Goal: Register for event/course

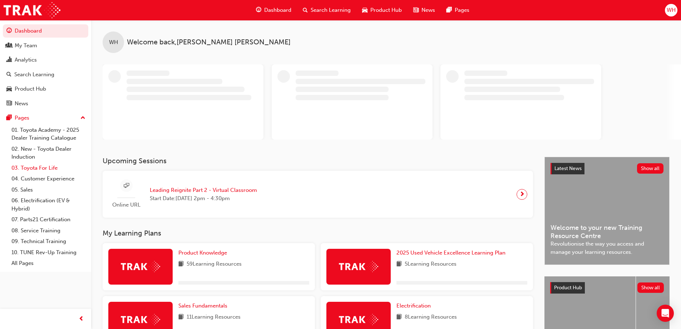
click at [43, 167] on link "03. Toyota For Life" at bounding box center [49, 167] width 80 height 11
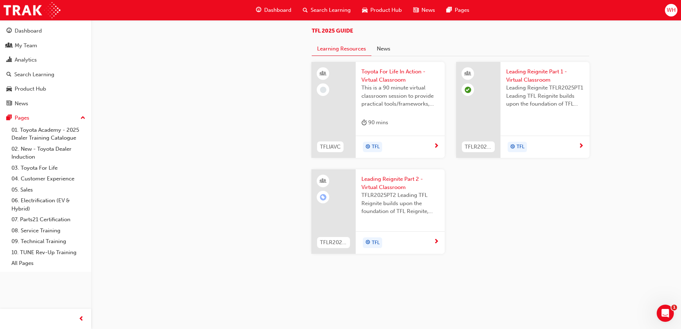
scroll to position [715, 0]
click at [393, 191] on span "Leading Reignite Part 2 - Virtual Classroom" at bounding box center [400, 183] width 78 height 16
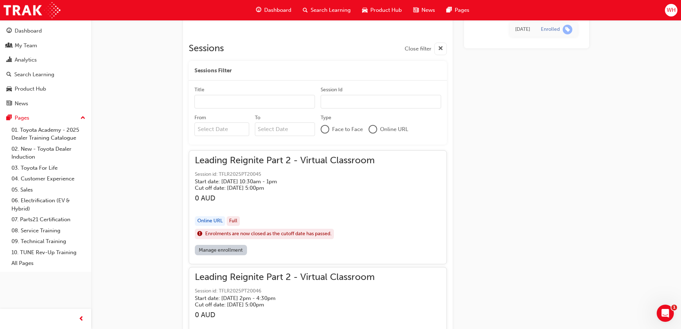
scroll to position [526, 0]
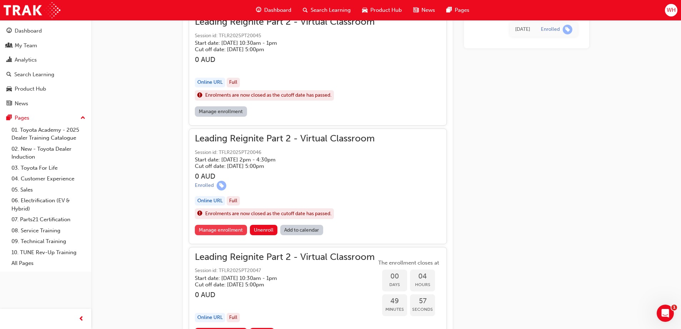
click at [222, 231] on link "Manage enrollment" at bounding box center [221, 230] width 52 height 10
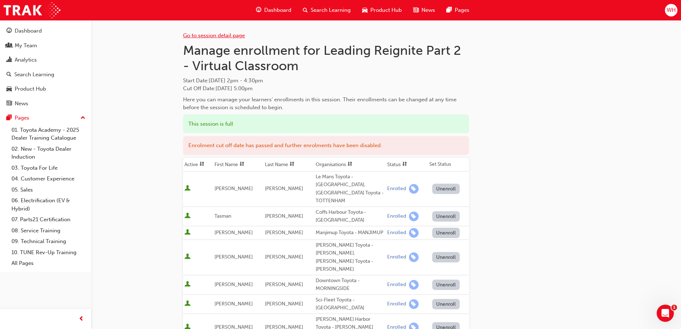
click at [205, 35] on link "Go to session detail page" at bounding box center [214, 35] width 62 height 6
